Goal: Task Accomplishment & Management: Complete application form

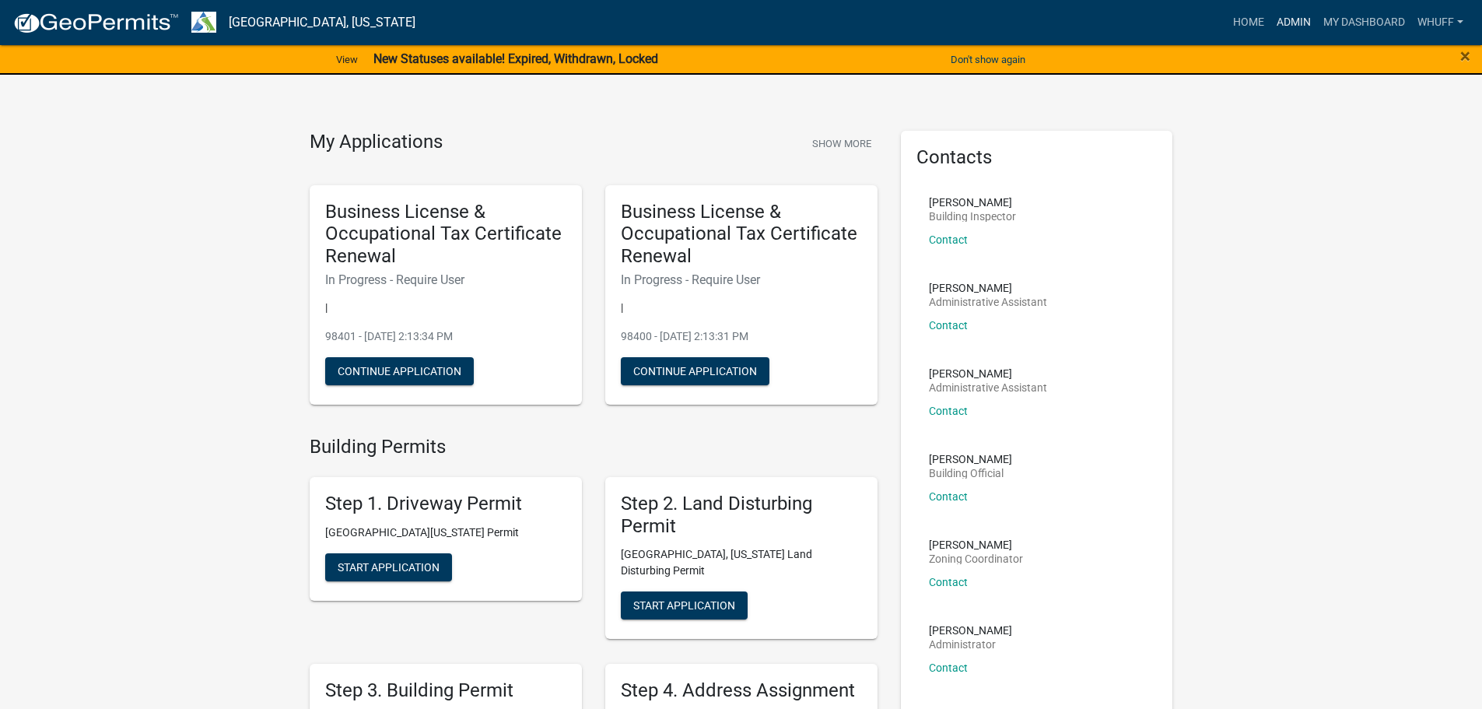
click at [1290, 22] on link "Admin" at bounding box center [1293, 23] width 47 height 30
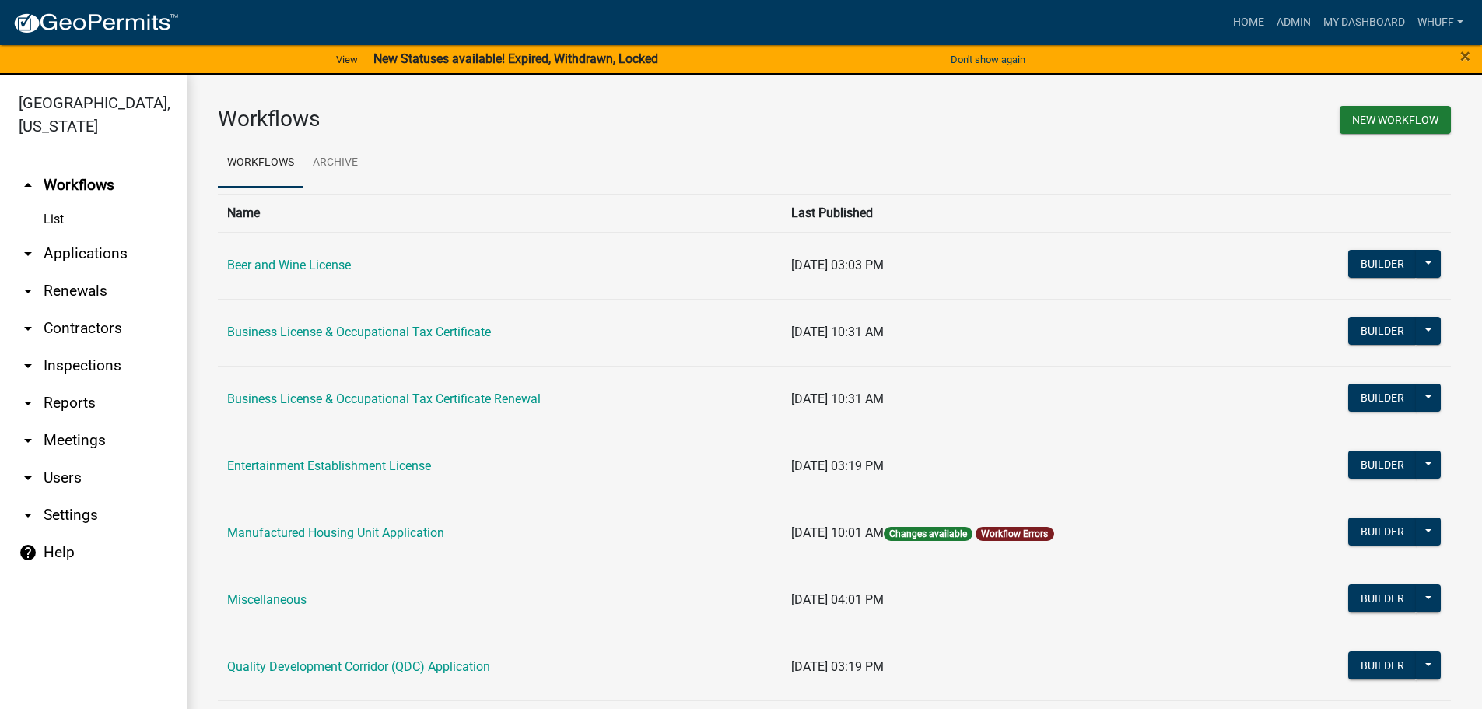
click at [76, 235] on link "arrow_drop_down Applications" at bounding box center [93, 253] width 187 height 37
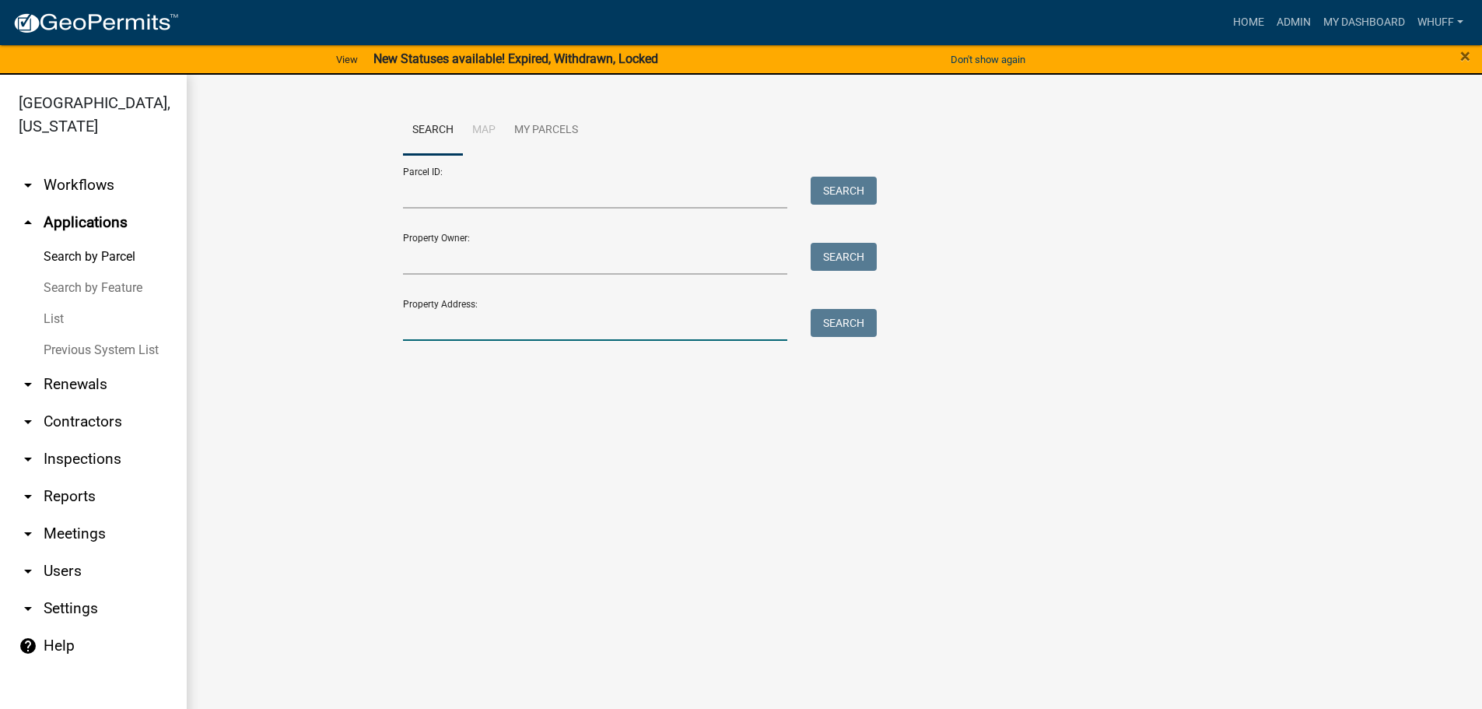
click at [508, 310] on input "Property Address:" at bounding box center [595, 325] width 385 height 32
type input "[STREET_ADDRESS]"
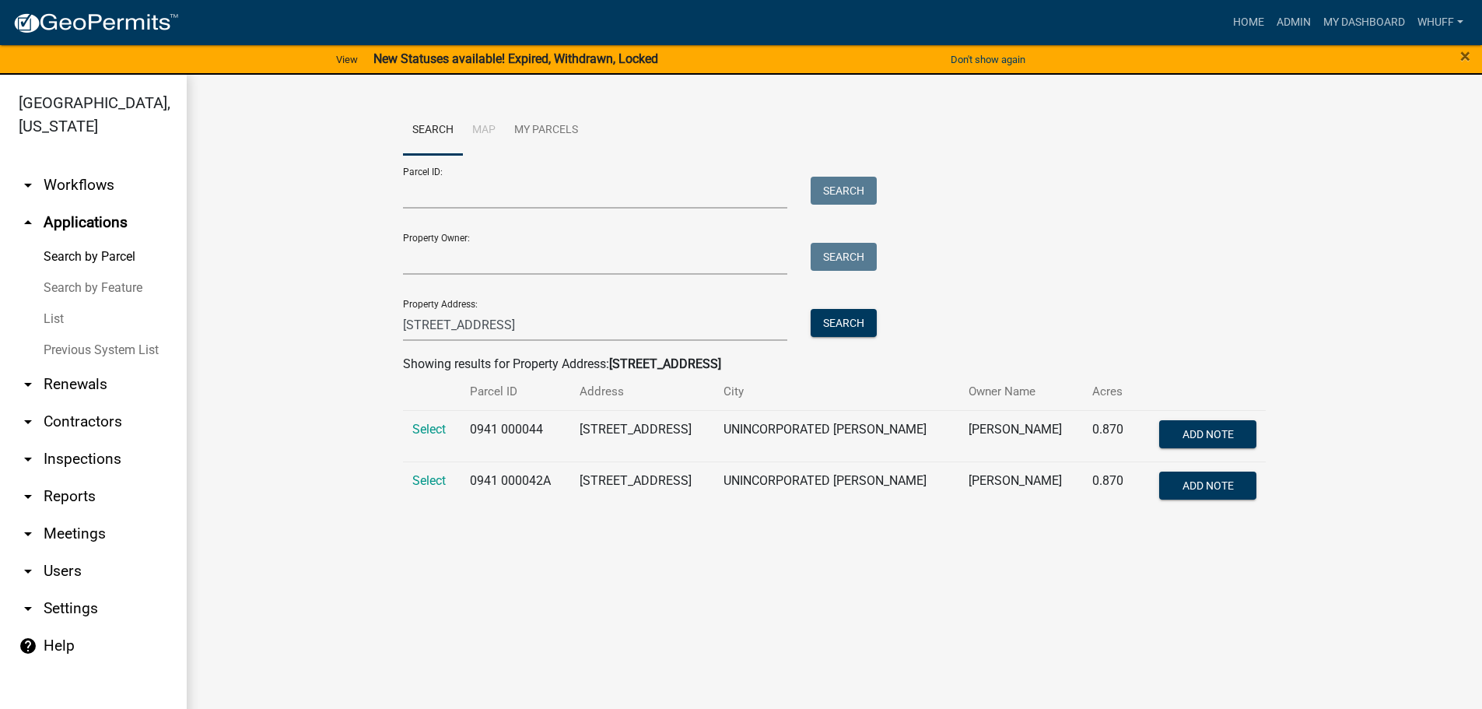
click at [430, 436] on td "Select" at bounding box center [432, 435] width 58 height 51
click at [430, 430] on span "Select" at bounding box center [428, 429] width 33 height 15
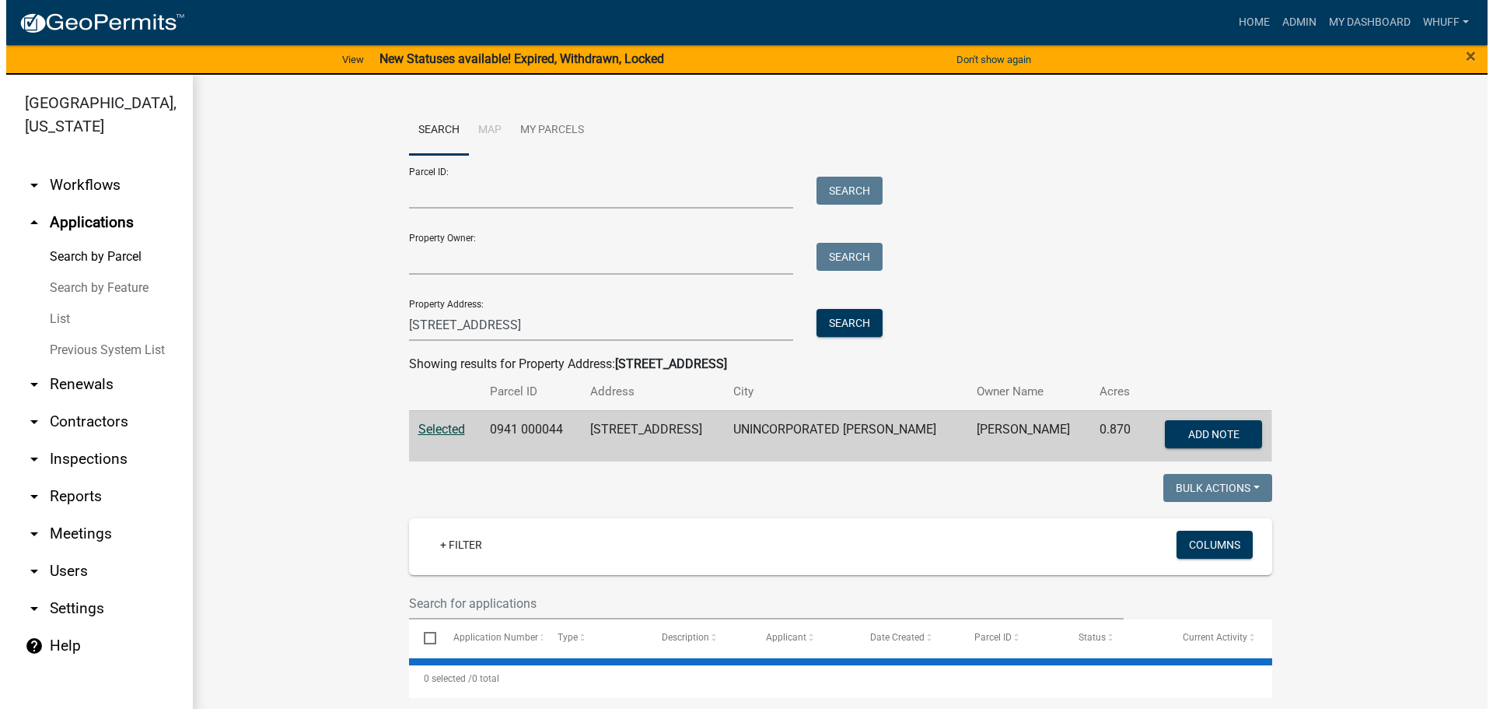
scroll to position [247, 0]
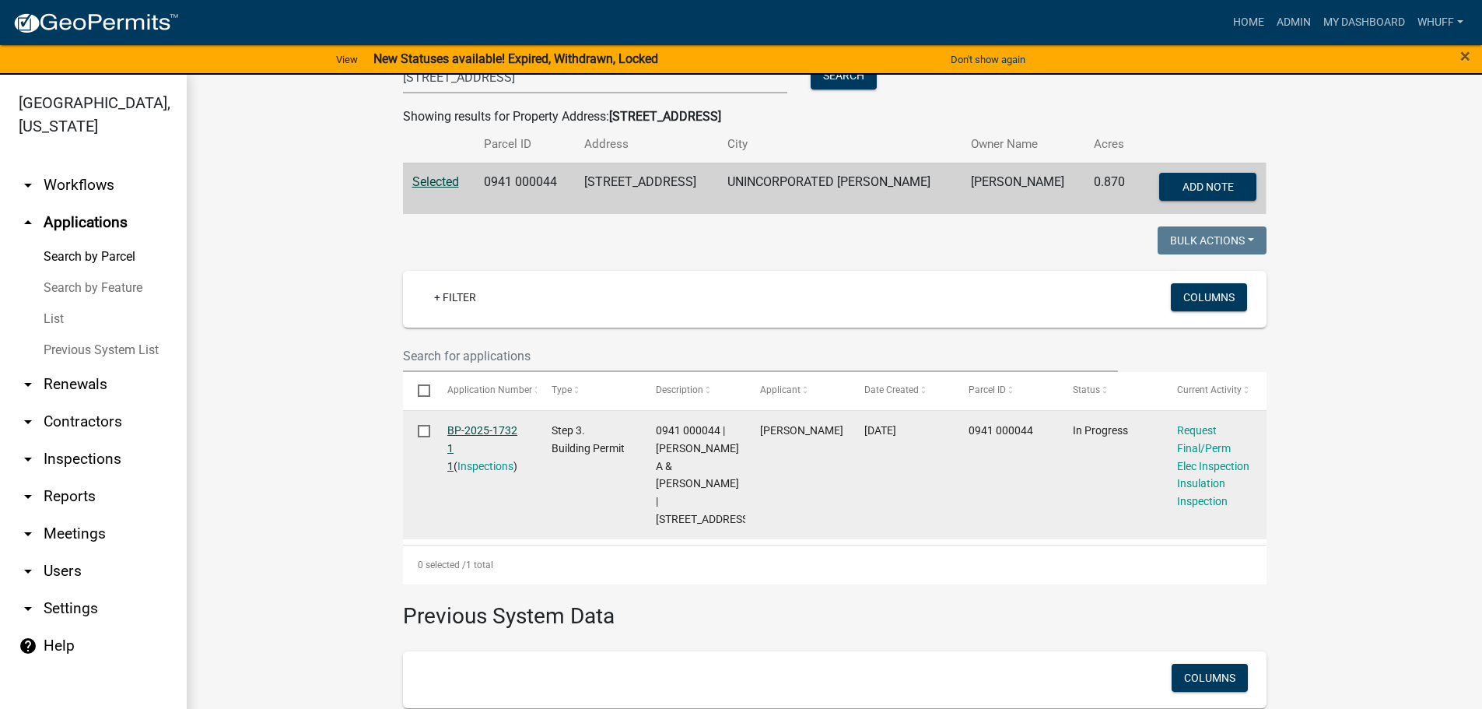
click at [485, 427] on link "BP-2025-1732 1 1" at bounding box center [482, 448] width 70 height 48
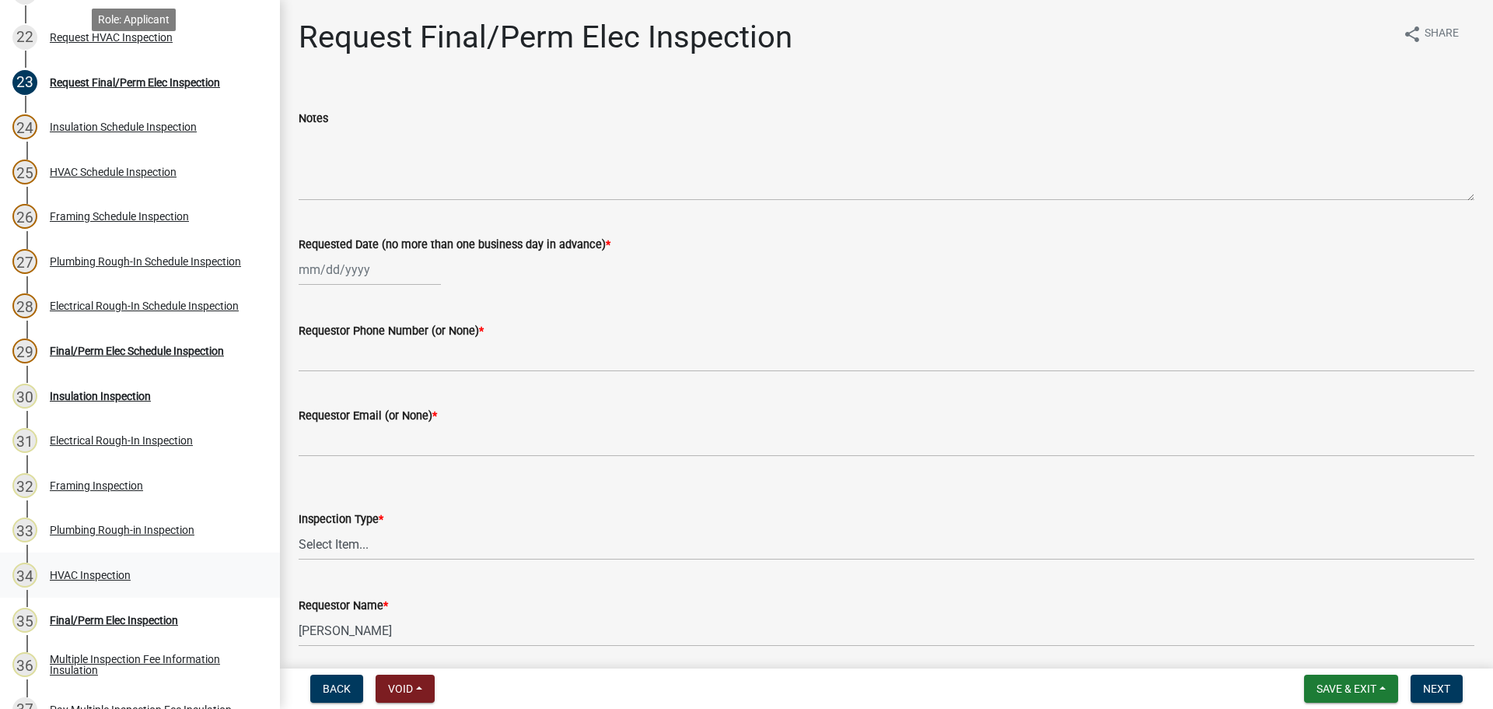
scroll to position [1167, 0]
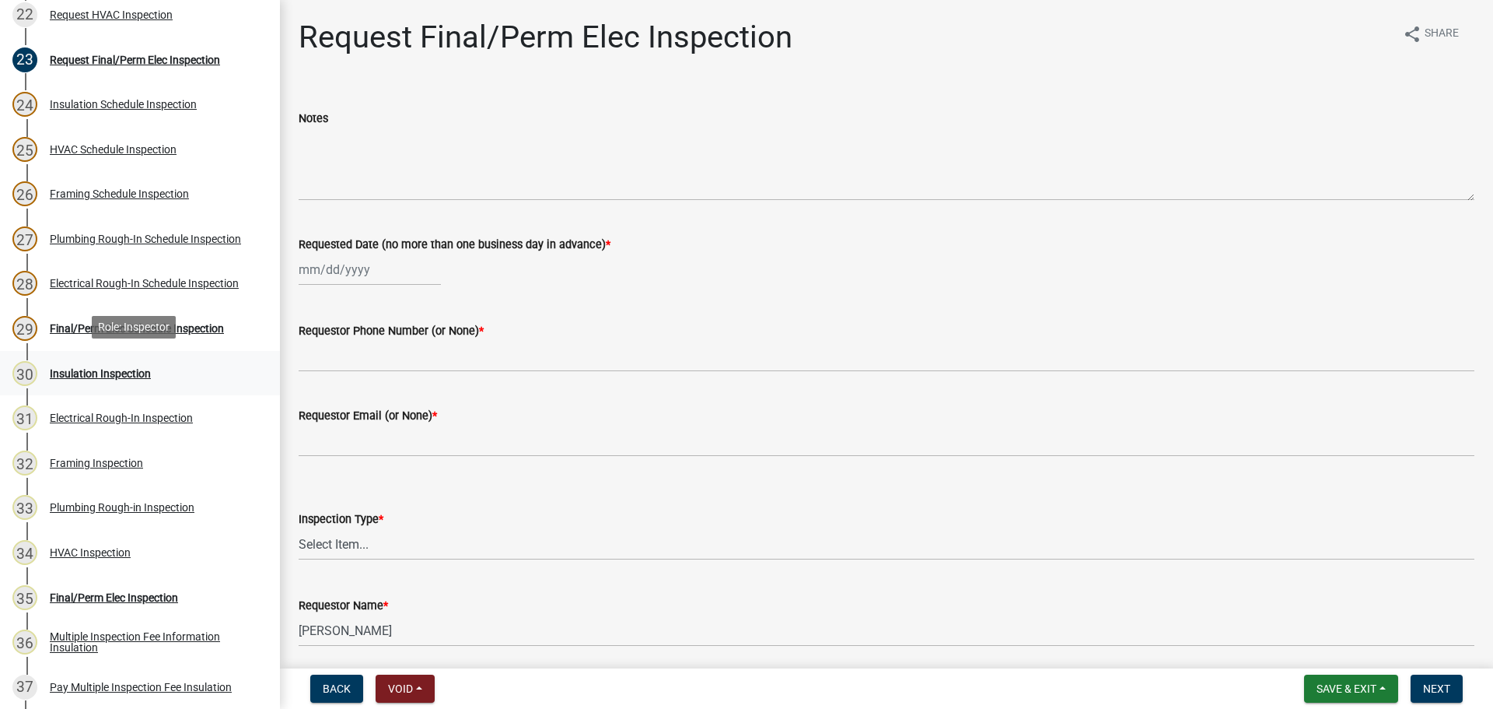
click at [98, 374] on div "Insulation Inspection" at bounding box center [100, 373] width 101 height 11
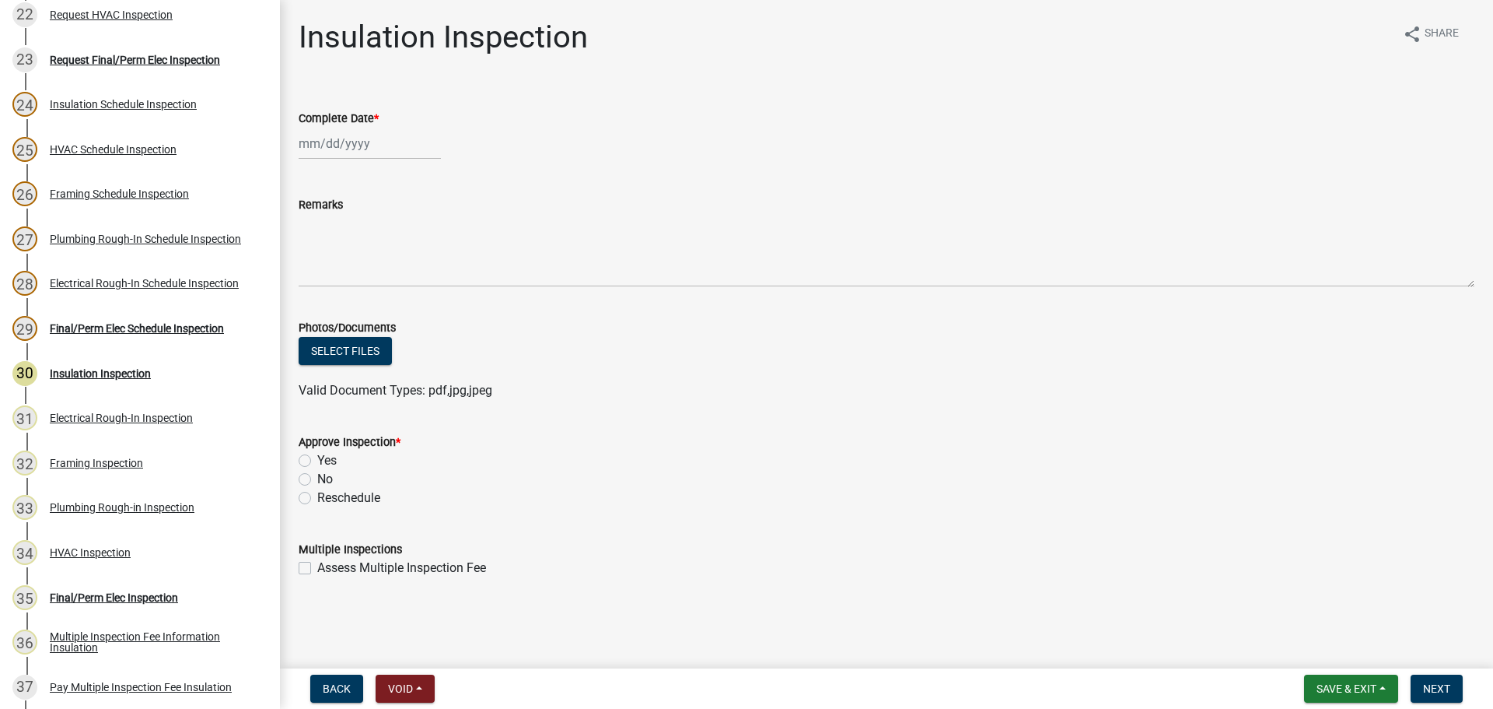
click at [344, 145] on div at bounding box center [370, 144] width 142 height 32
select select "8"
select select "2025"
click at [408, 298] on div "22" at bounding box center [413, 301] width 25 height 25
type input "[DATE]"
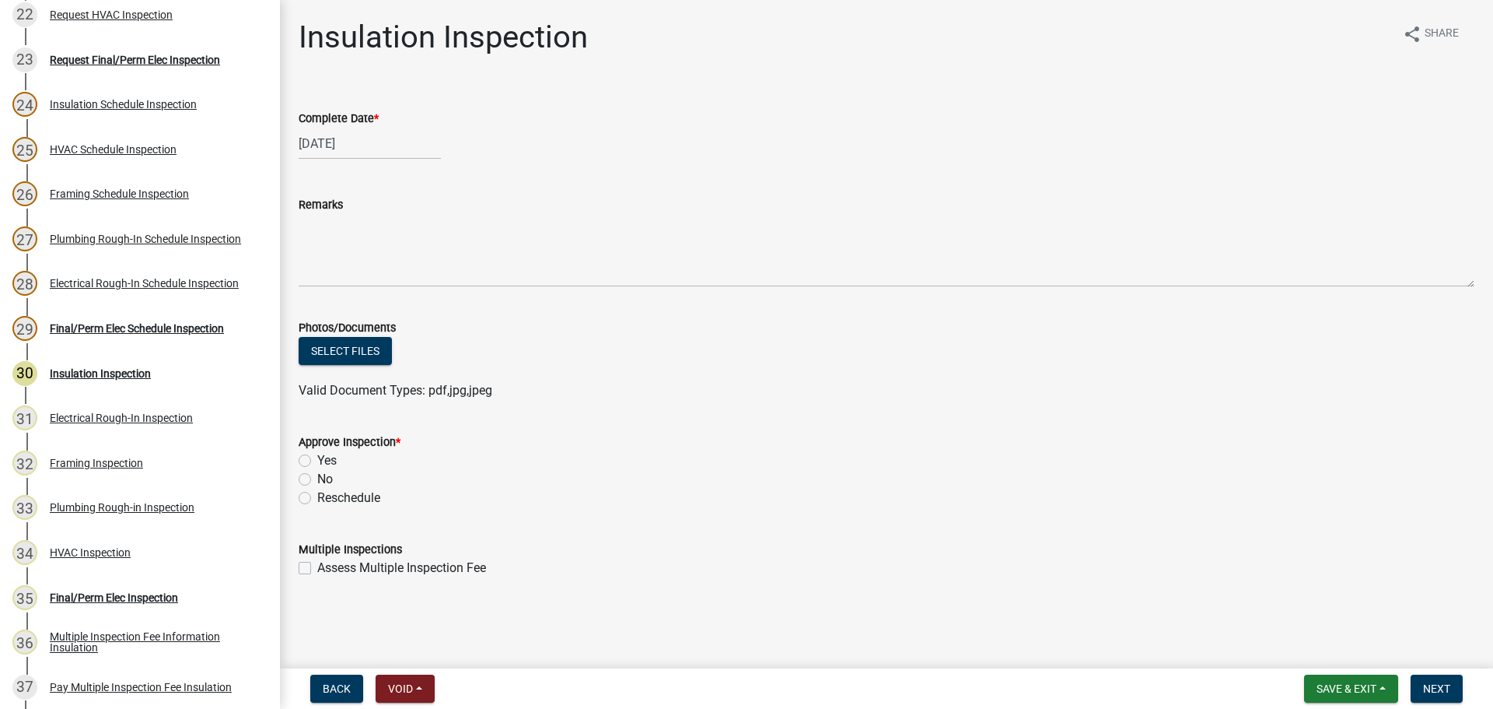
click at [328, 481] on label "No" at bounding box center [325, 479] width 16 height 19
click at [327, 480] on input "No" at bounding box center [322, 475] width 10 height 10
radio input "true"
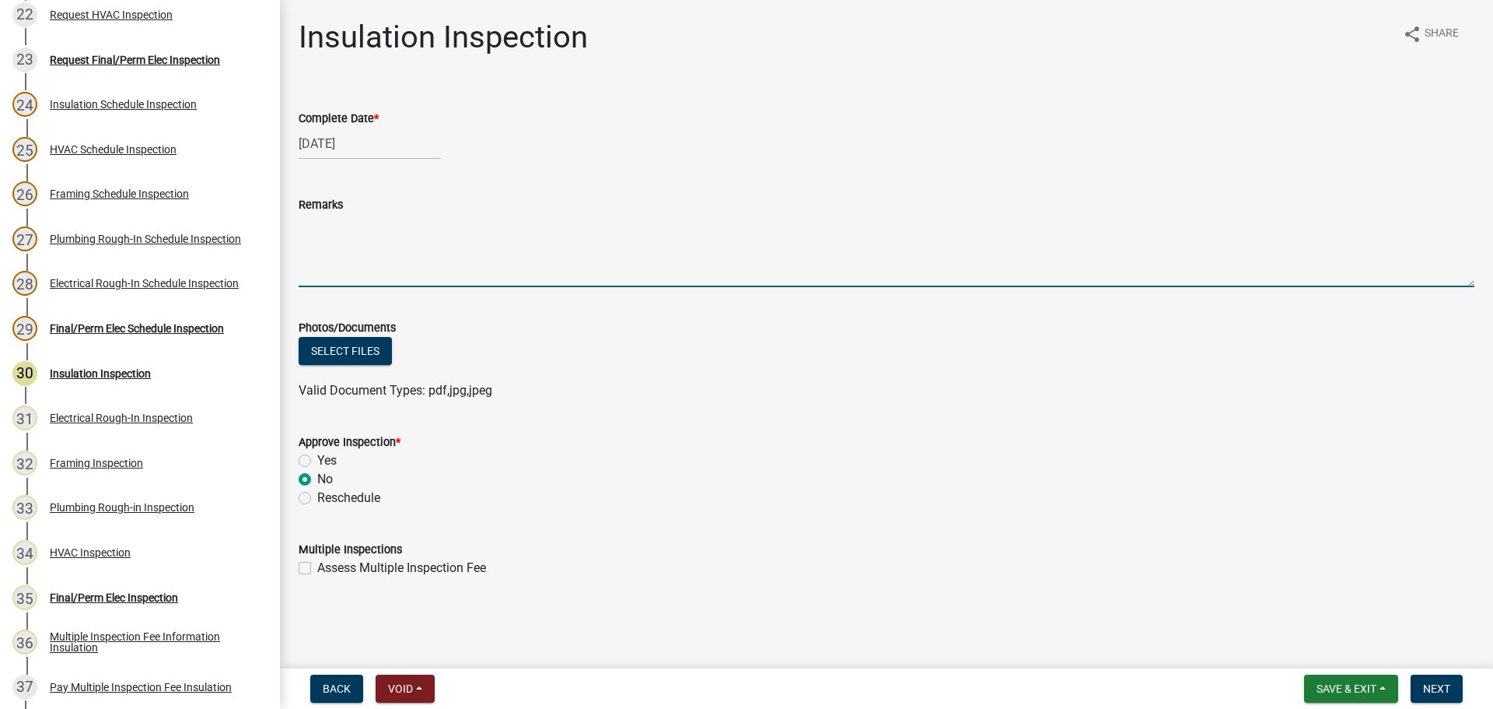
click at [357, 270] on textarea "Remarks" at bounding box center [887, 250] width 1176 height 73
type textarea "-Insufficient insulation around windows"
click at [354, 565] on label "Assess Multiple Inspection Fee" at bounding box center [401, 567] width 169 height 19
click at [327, 565] on input "Assess Multiple Inspection Fee" at bounding box center [322, 563] width 10 height 10
checkbox input "true"
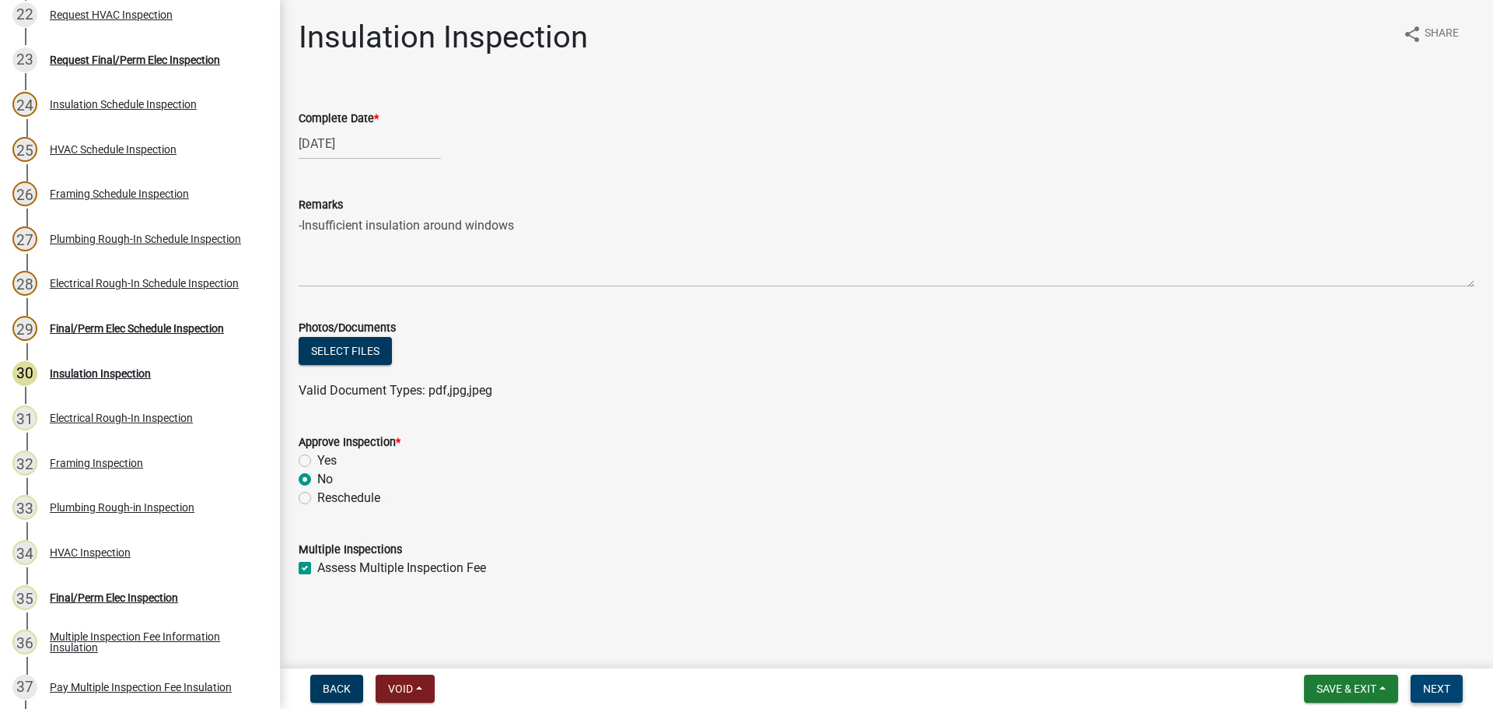
click at [1433, 689] on span "Next" at bounding box center [1436, 688] width 27 height 12
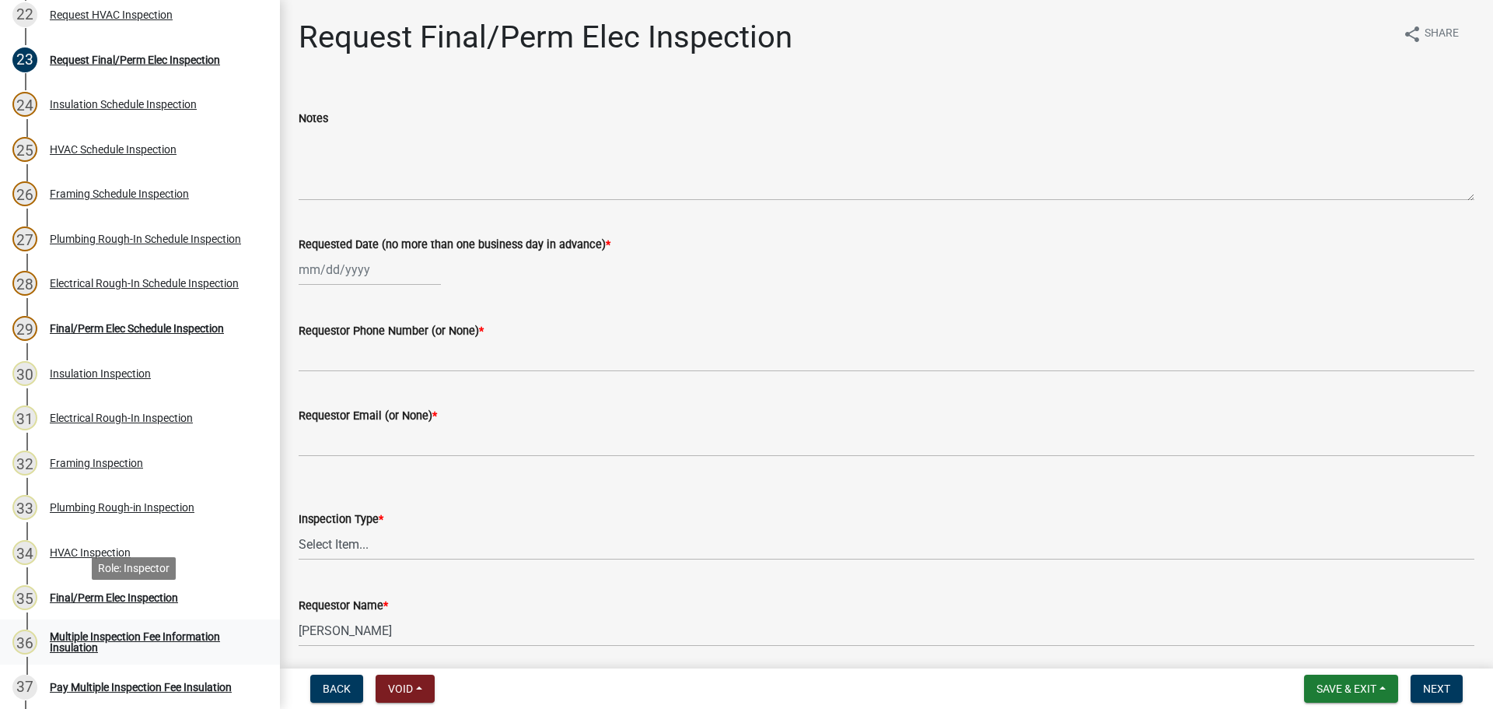
scroll to position [1244, 0]
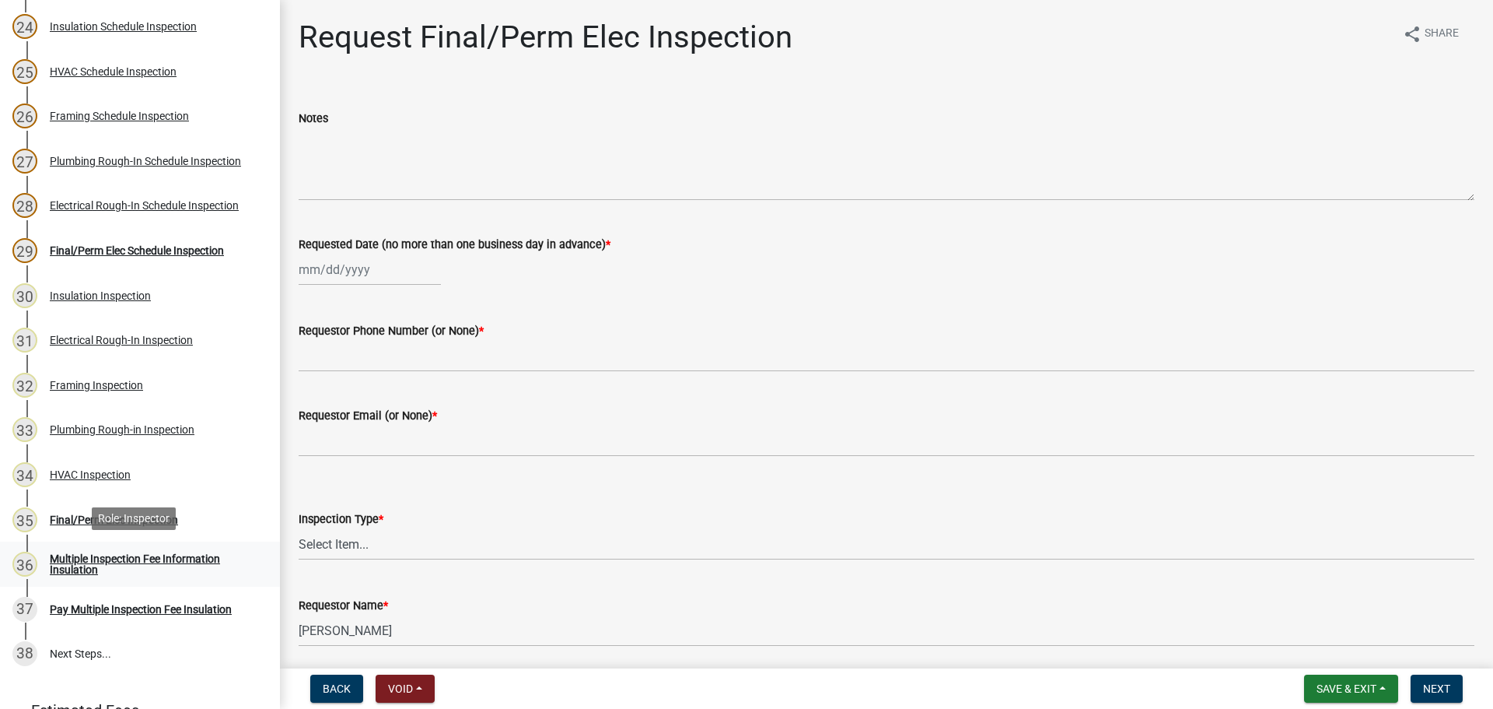
click at [103, 553] on div "Multiple Inspection Fee Information Insulation" at bounding box center [152, 564] width 205 height 22
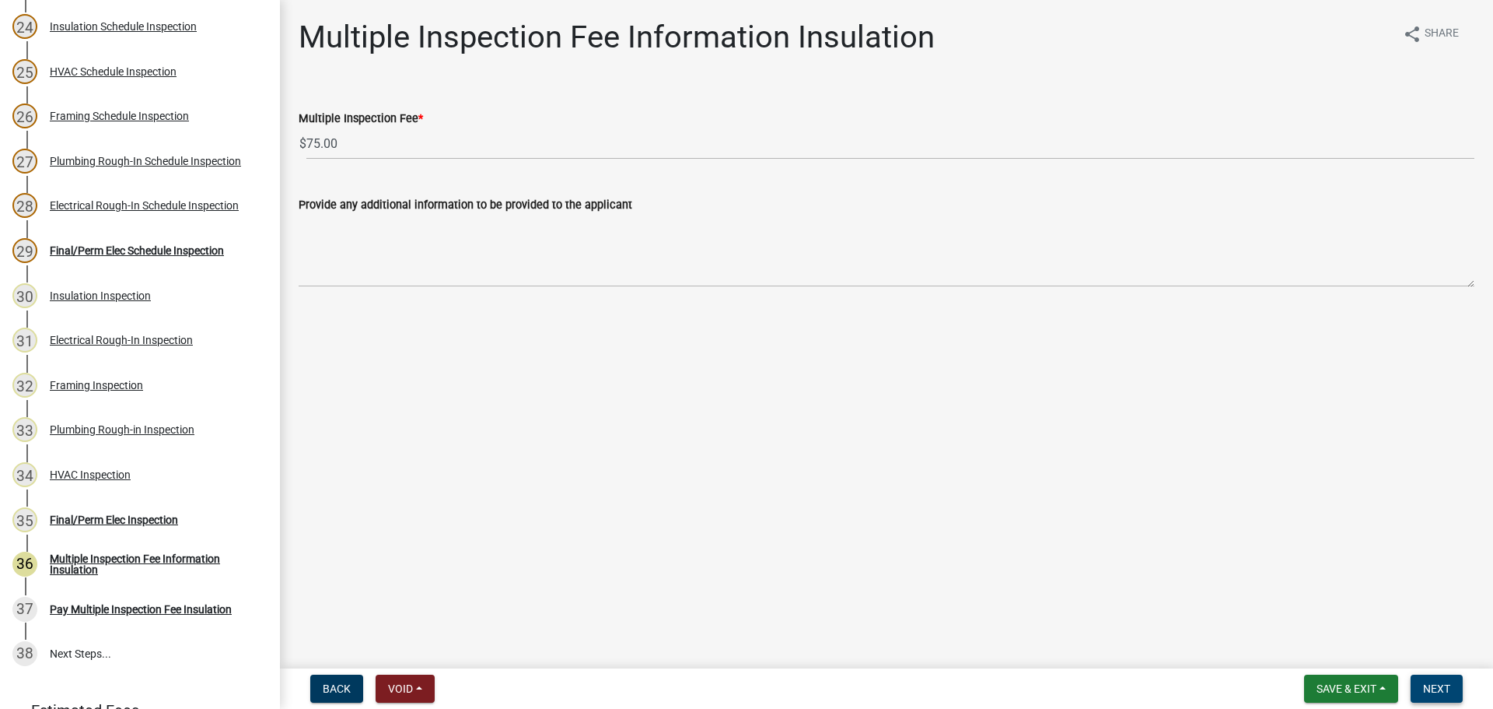
click at [1427, 691] on span "Next" at bounding box center [1436, 688] width 27 height 12
